Goal: Information Seeking & Learning: Learn about a topic

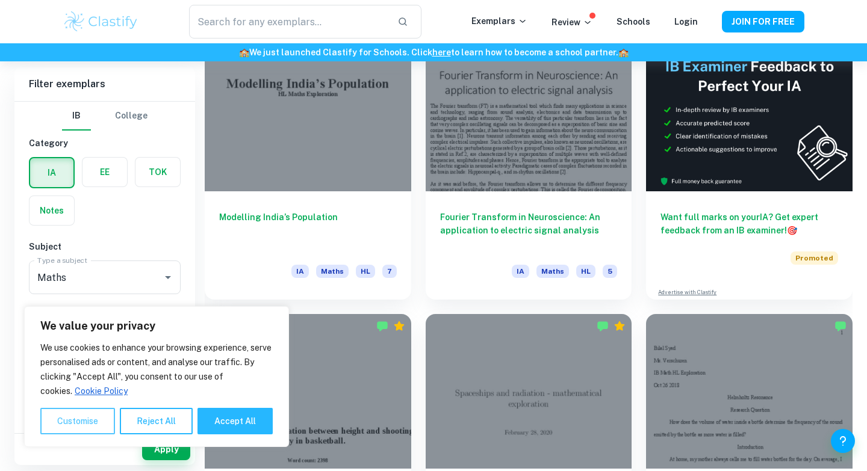
scroll to position [369, 0]
click at [153, 413] on button "Reject All" at bounding box center [156, 421] width 73 height 26
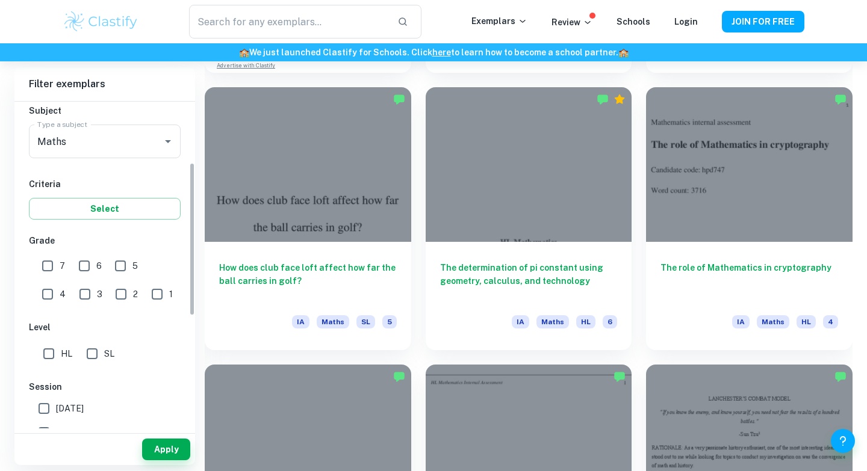
scroll to position [153, 0]
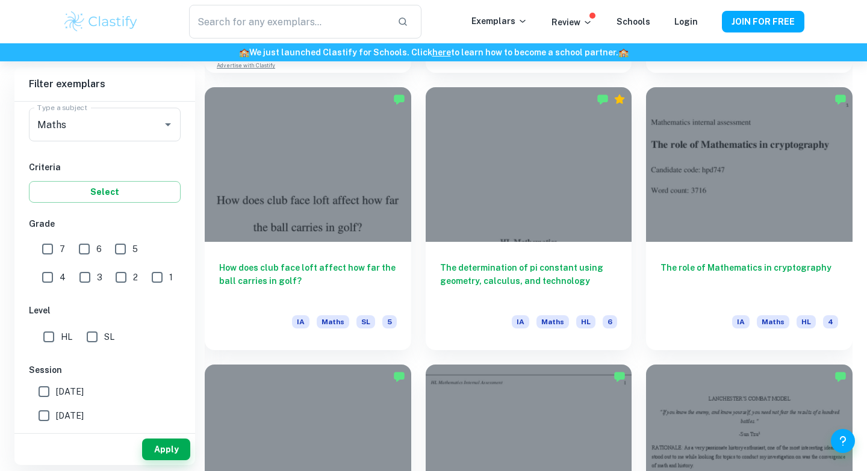
click at [49, 244] on input "7" at bounding box center [48, 249] width 24 height 24
checkbox input "true"
click at [49, 343] on input "HL" at bounding box center [49, 337] width 24 height 24
checkbox input "true"
click at [164, 452] on button "Apply" at bounding box center [166, 450] width 48 height 22
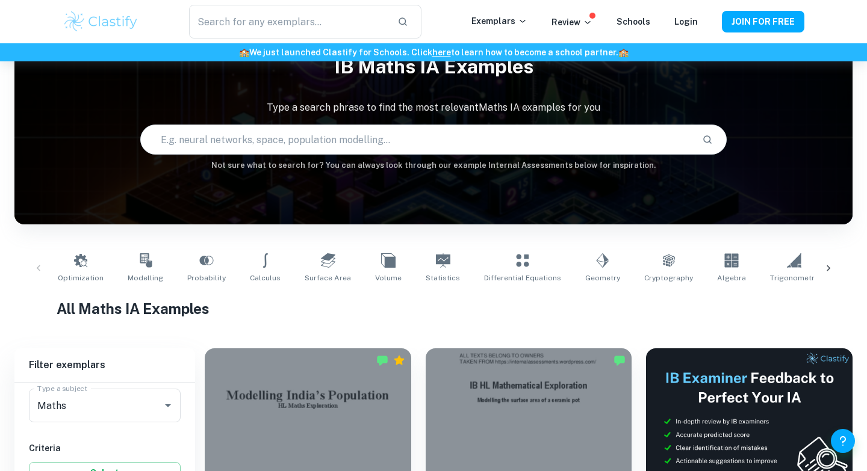
scroll to position [197, 0]
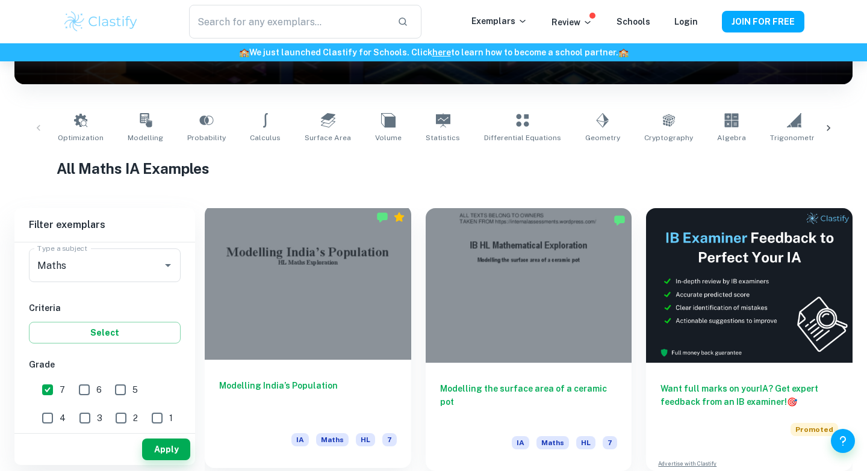
click at [321, 288] on div at bounding box center [308, 282] width 206 height 155
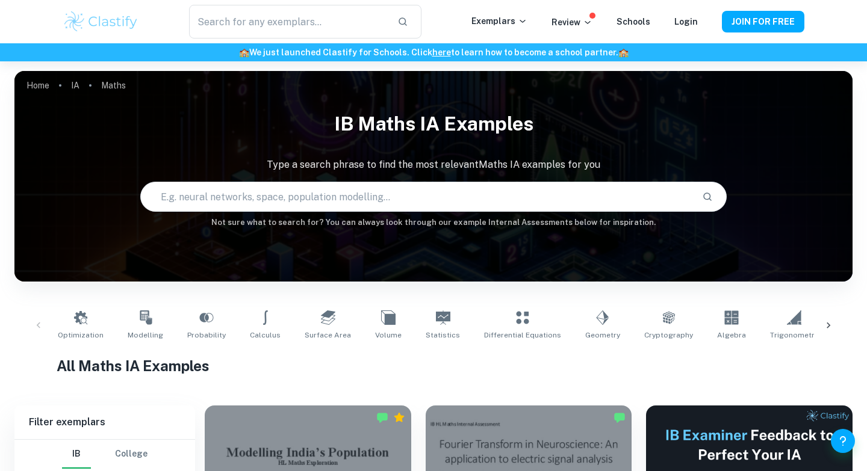
scroll to position [197, 0]
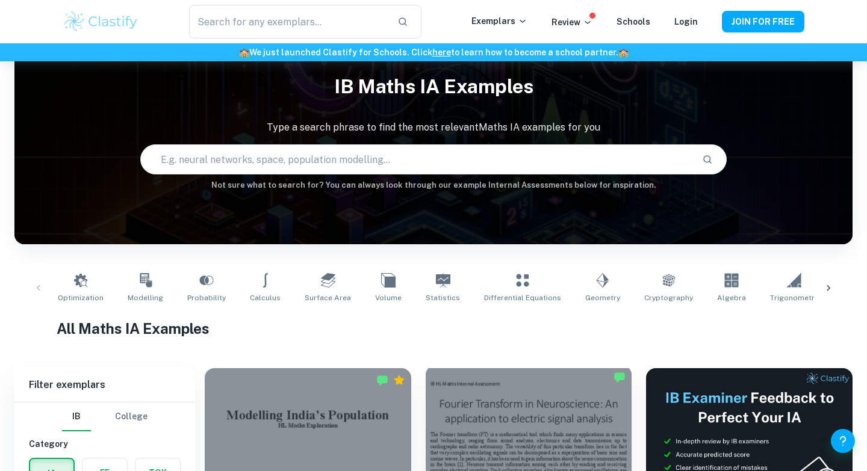
scroll to position [201, 0]
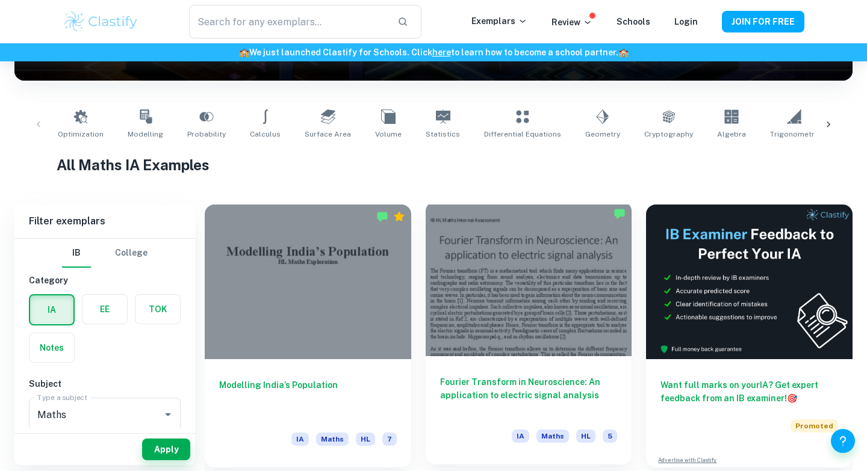
click at [487, 270] on div at bounding box center [529, 279] width 206 height 155
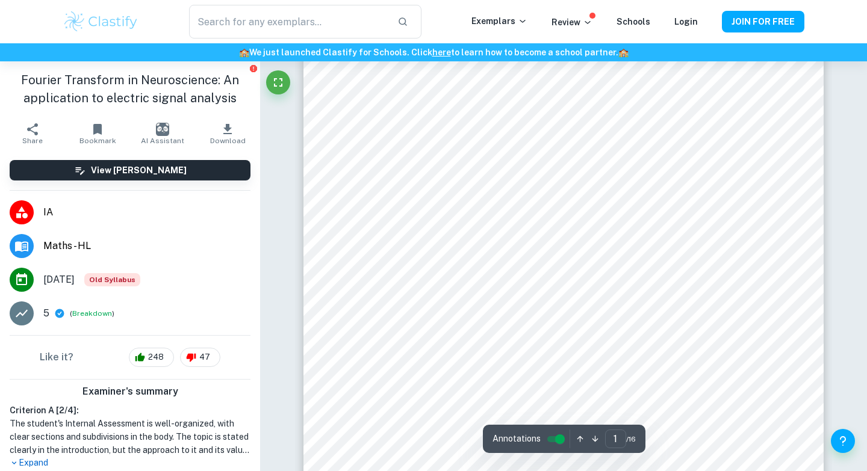
scroll to position [254, 0]
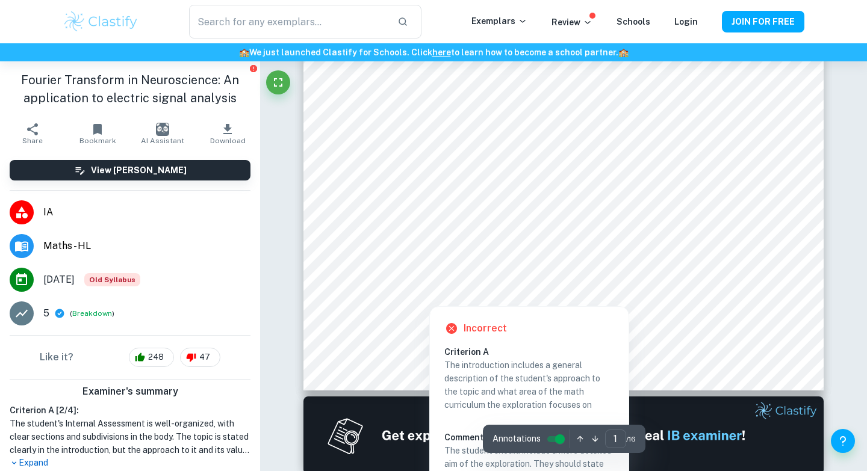
type input "2"
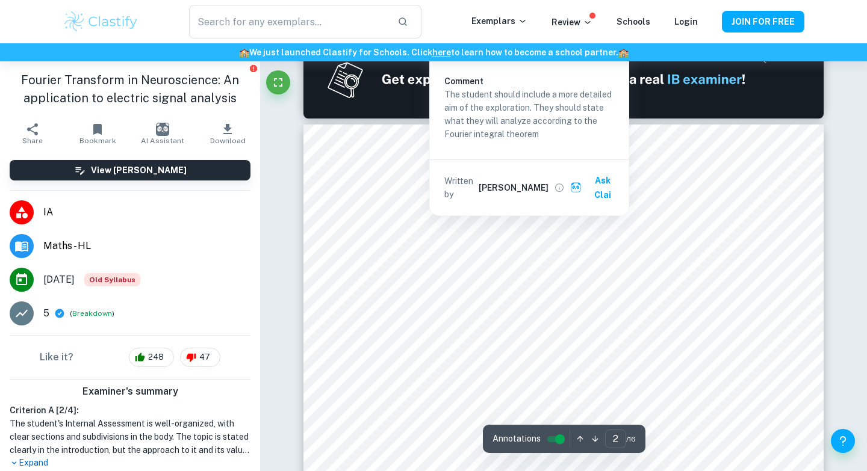
scroll to position [774, 0]
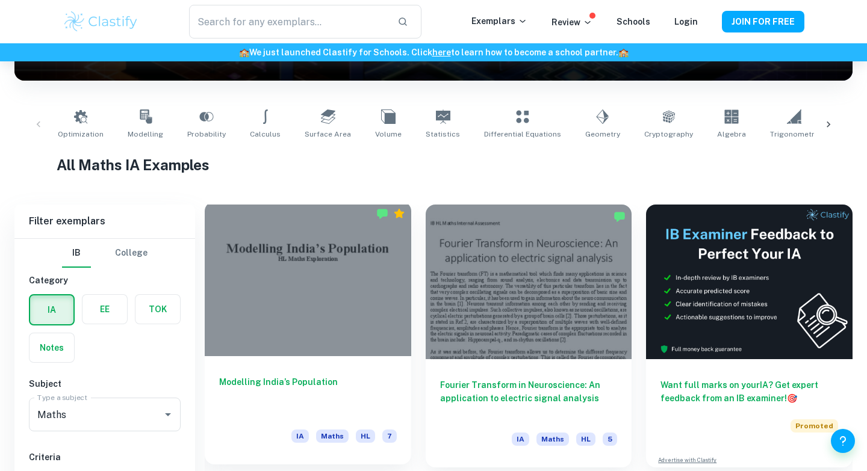
scroll to position [460, 0]
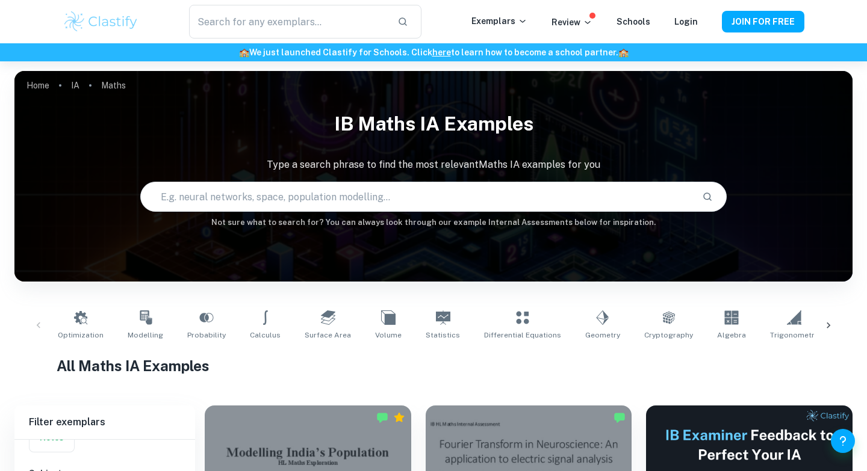
click at [437, 194] on input "text" at bounding box center [416, 197] width 551 height 34
type input "golden ratio in architecture"
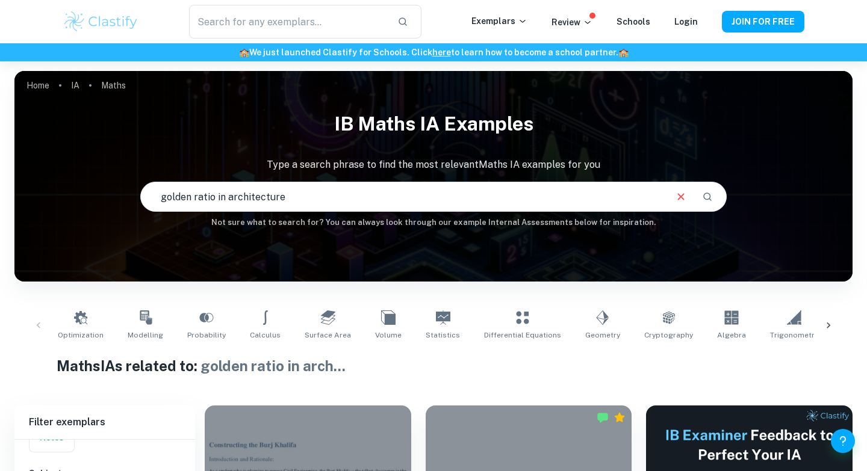
scroll to position [249, 0]
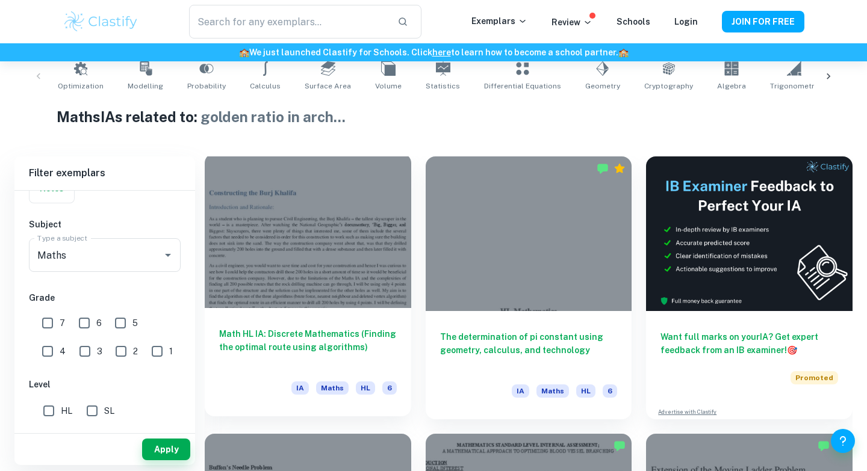
click at [314, 209] on div at bounding box center [308, 231] width 206 height 155
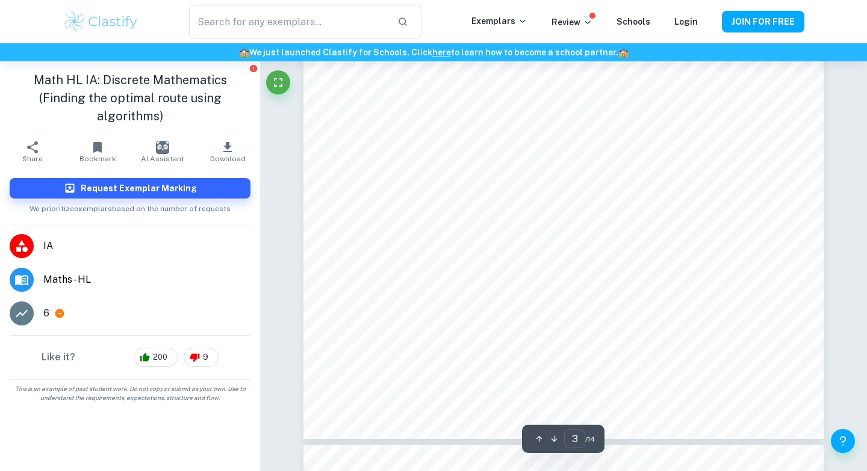
scroll to position [1833, 0]
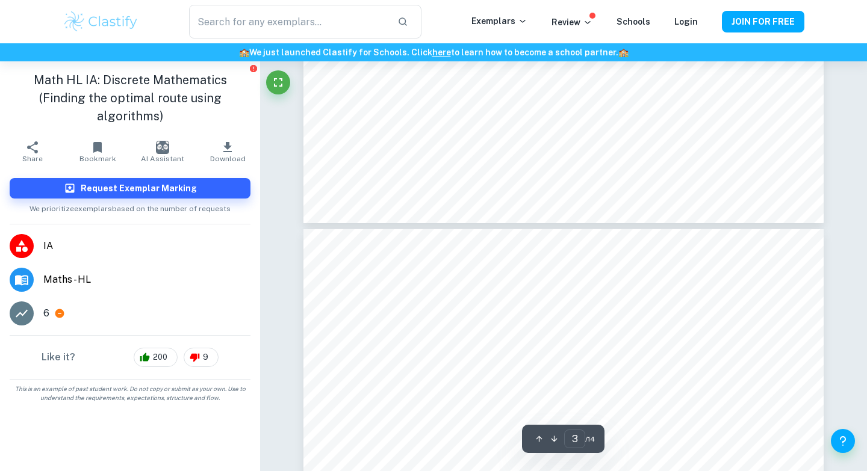
type input "4"
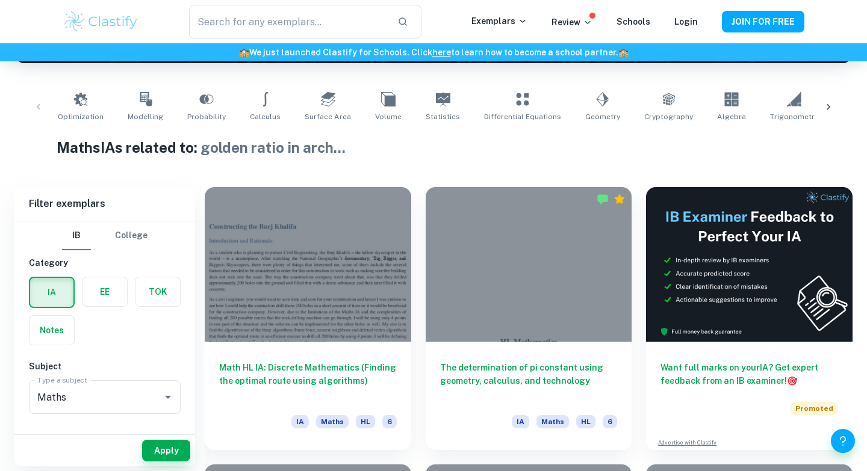
scroll to position [220, 0]
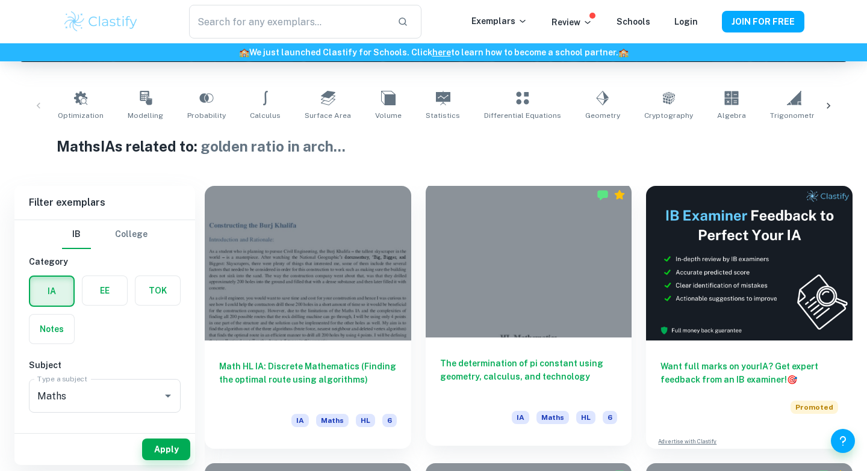
click at [521, 247] on div at bounding box center [529, 260] width 206 height 155
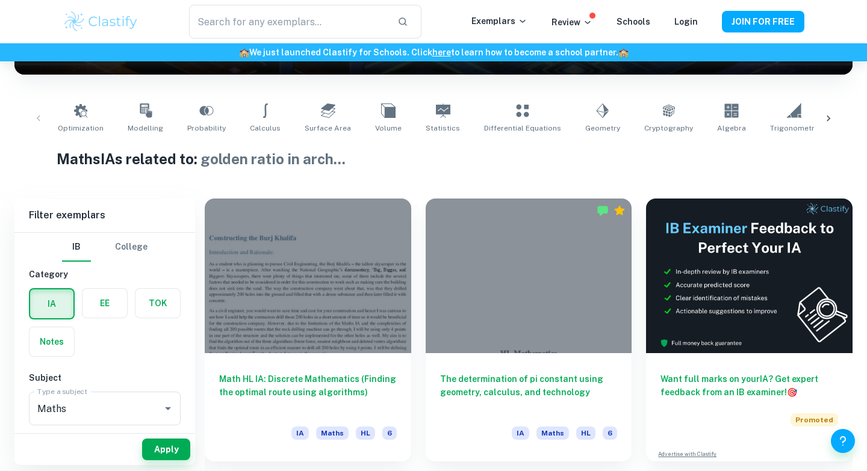
scroll to position [260, 0]
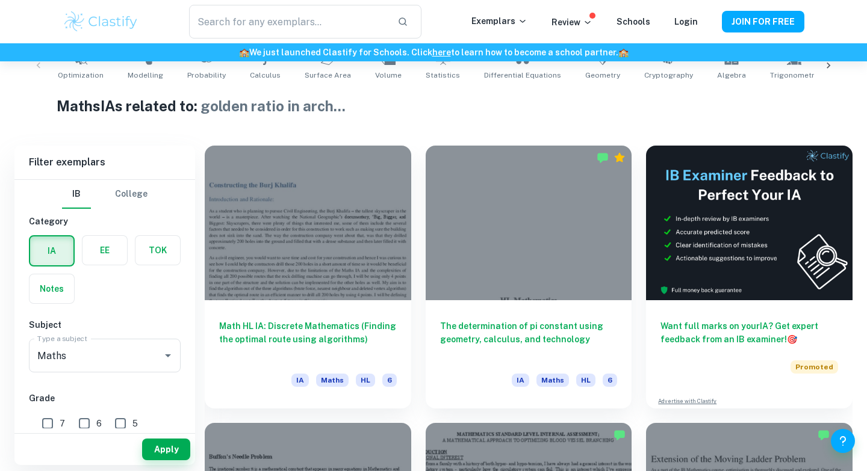
click at [521, 247] on div at bounding box center [529, 223] width 206 height 155
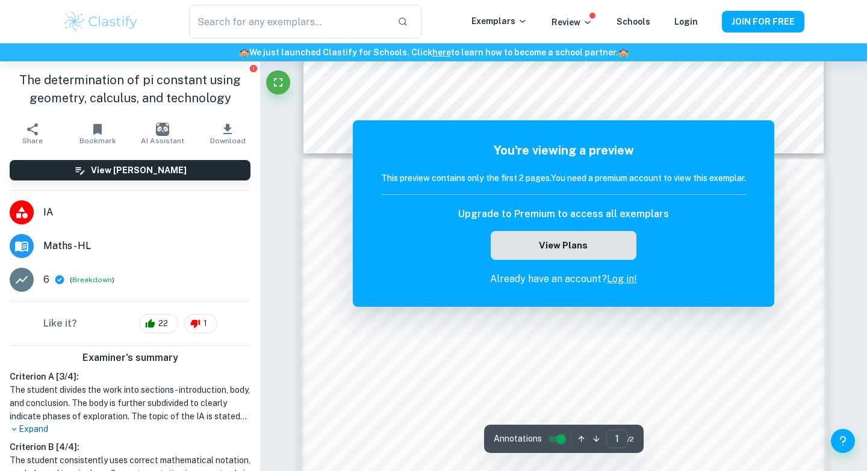
scroll to position [677, 0]
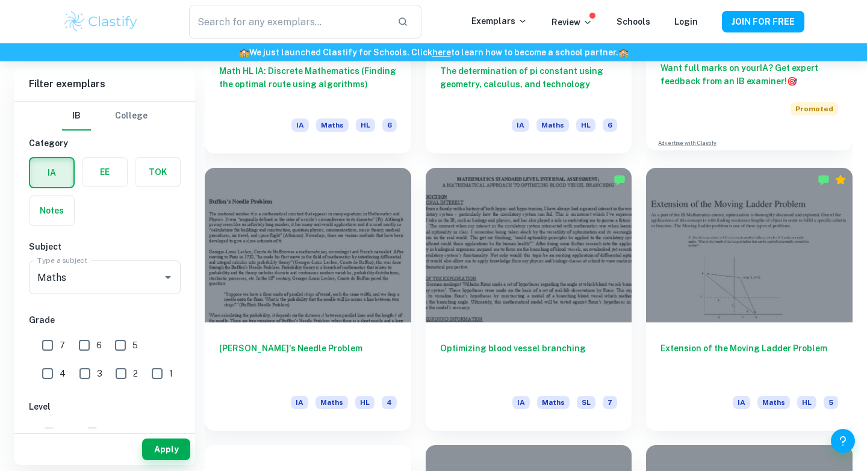
scroll to position [514, 0]
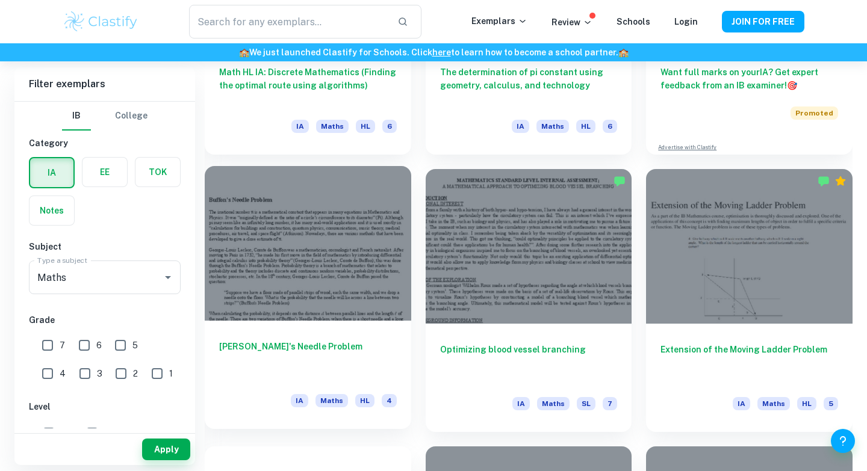
click at [332, 254] on div at bounding box center [308, 243] width 206 height 155
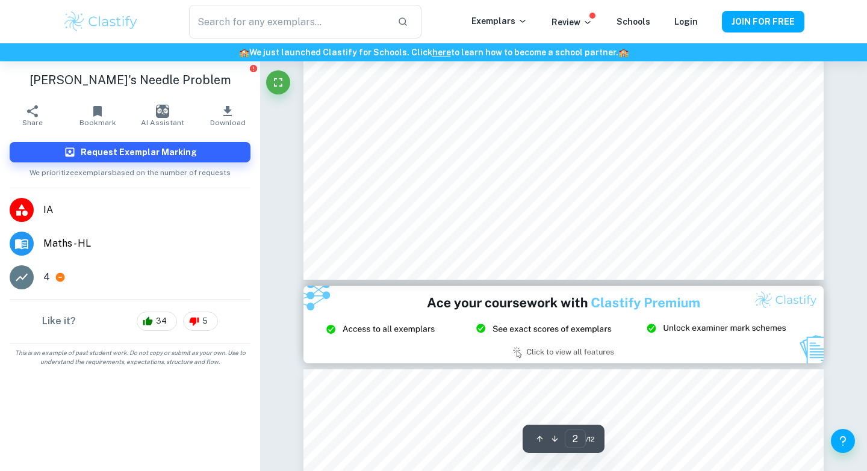
type input "3"
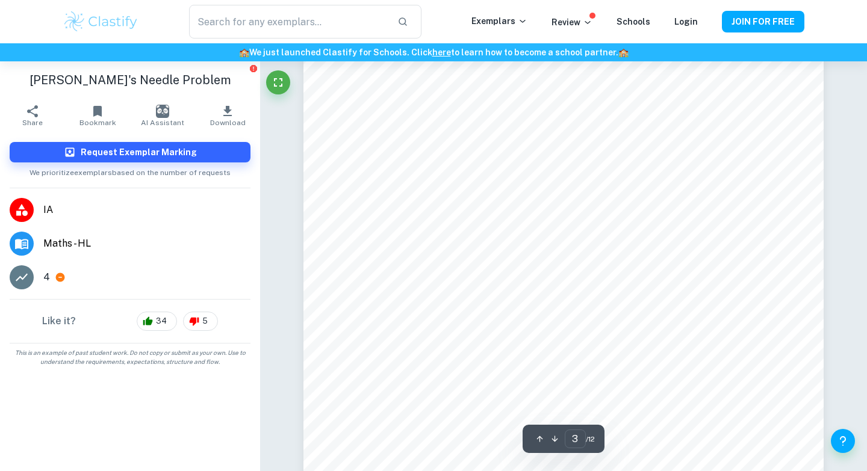
scroll to position [1645, 0]
